Goal: Communication & Community: Connect with others

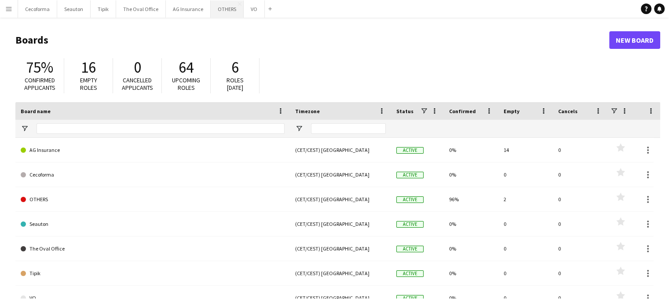
click at [219, 8] on button "OTHERS Close" at bounding box center [227, 8] width 33 height 17
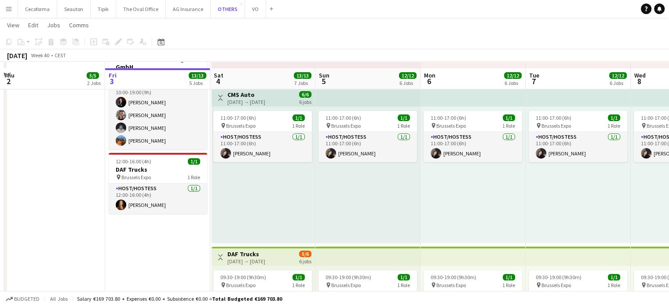
scroll to position [352, 0]
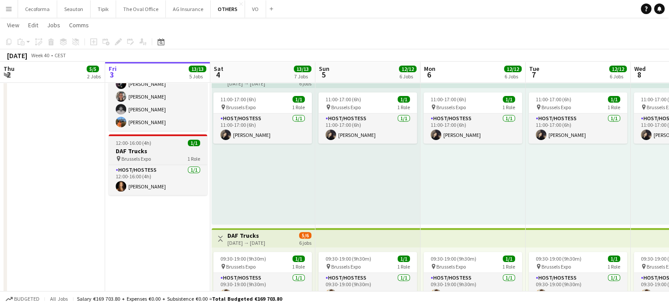
click at [141, 147] on h3 "DAF Trucks" at bounding box center [158, 151] width 98 height 8
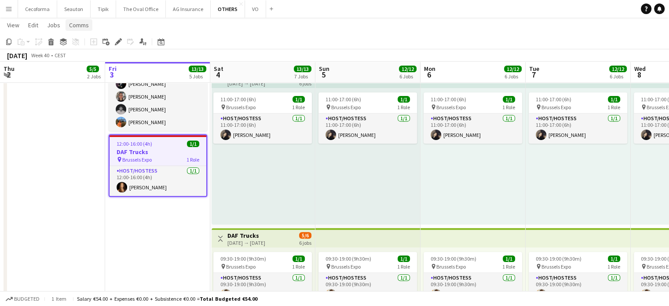
click at [78, 26] on span "Comms" at bounding box center [79, 25] width 20 height 8
click at [79, 62] on span "Create chat" at bounding box center [87, 62] width 31 height 8
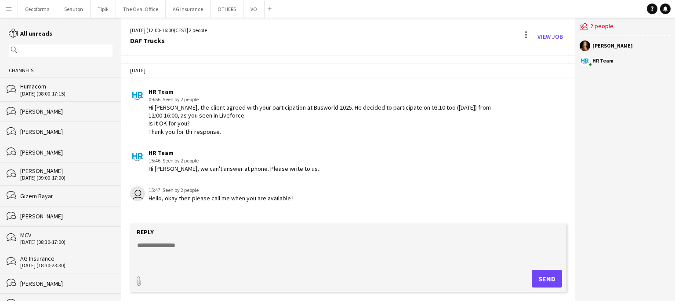
click at [40, 215] on div "[PERSON_NAME]" at bounding box center [66, 216] width 92 height 8
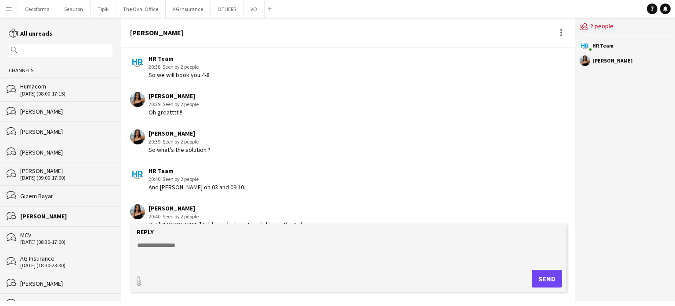
scroll to position [859, 0]
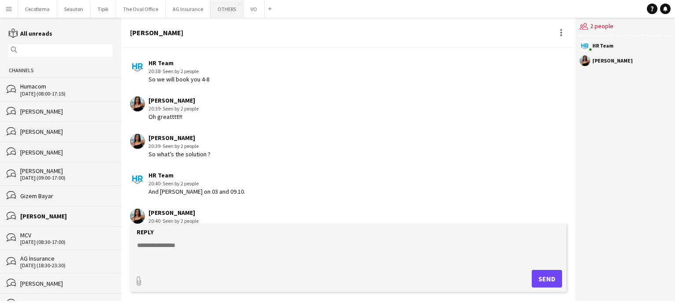
click at [221, 10] on button "OTHERS Close" at bounding box center [227, 8] width 33 height 17
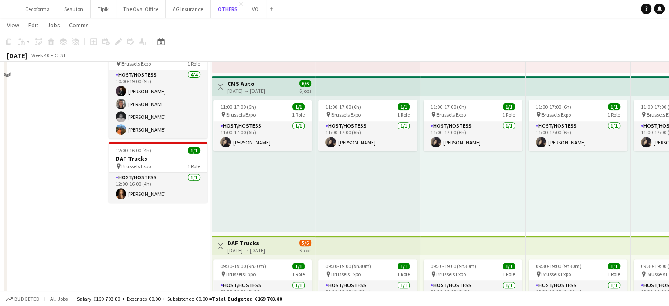
scroll to position [352, 0]
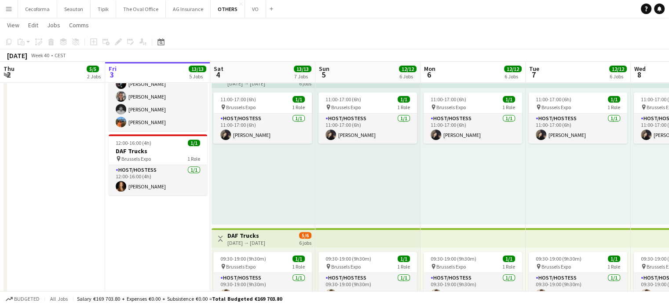
click at [7, 10] on app-icon "Menu" at bounding box center [8, 8] width 7 height 7
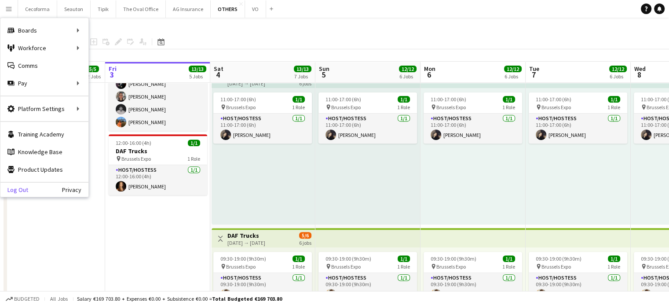
click at [25, 188] on link "Log Out" at bounding box center [14, 189] width 28 height 7
